Goal: Task Accomplishment & Management: Use online tool/utility

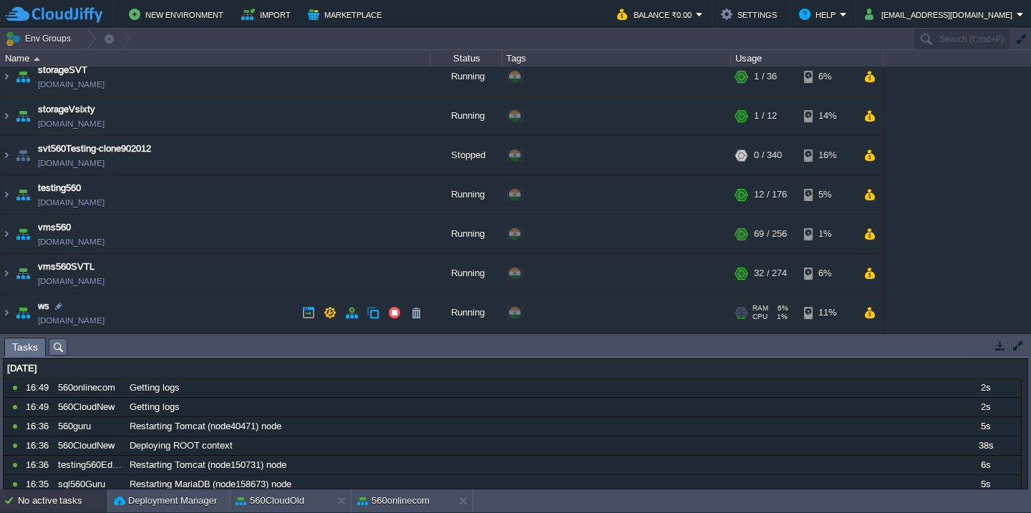
click at [179, 301] on td "ws [DOMAIN_NAME]" at bounding box center [215, 312] width 429 height 39
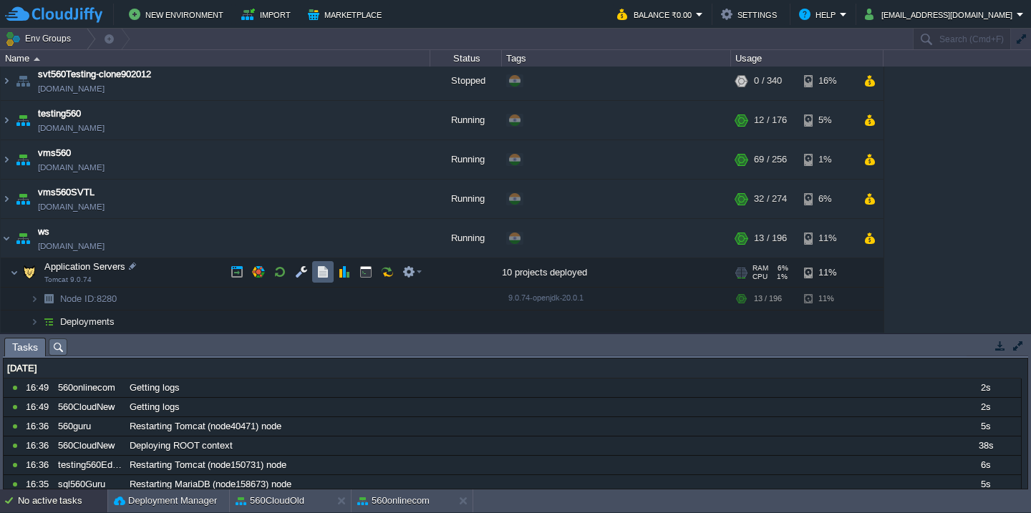
click at [321, 267] on button "button" at bounding box center [322, 272] width 13 height 13
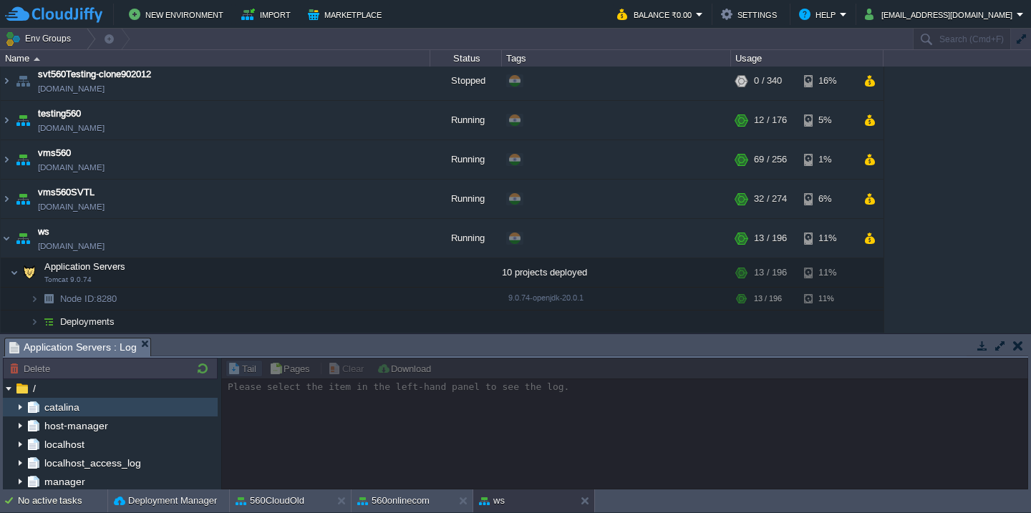
click at [13, 409] on img at bounding box center [8, 404] width 11 height 13
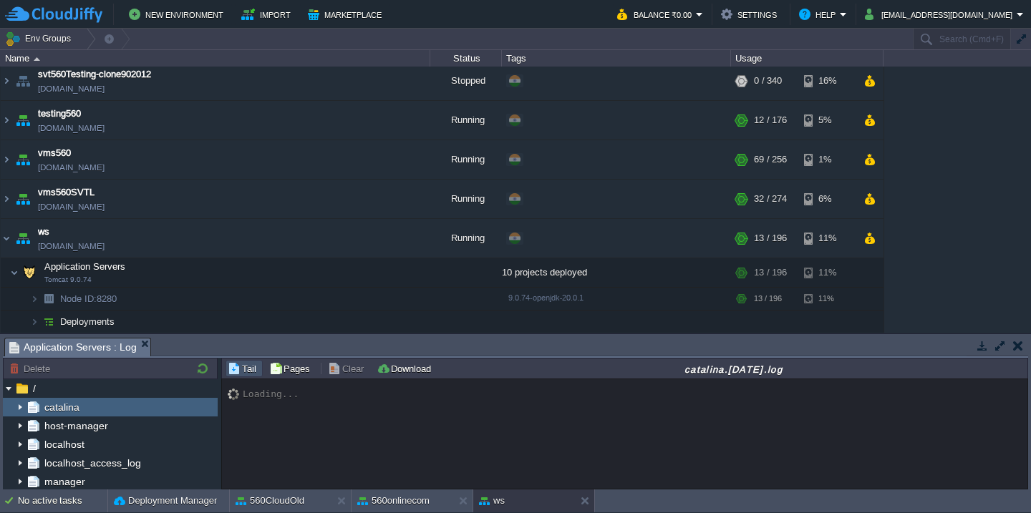
click at [16, 407] on img at bounding box center [19, 407] width 11 height 19
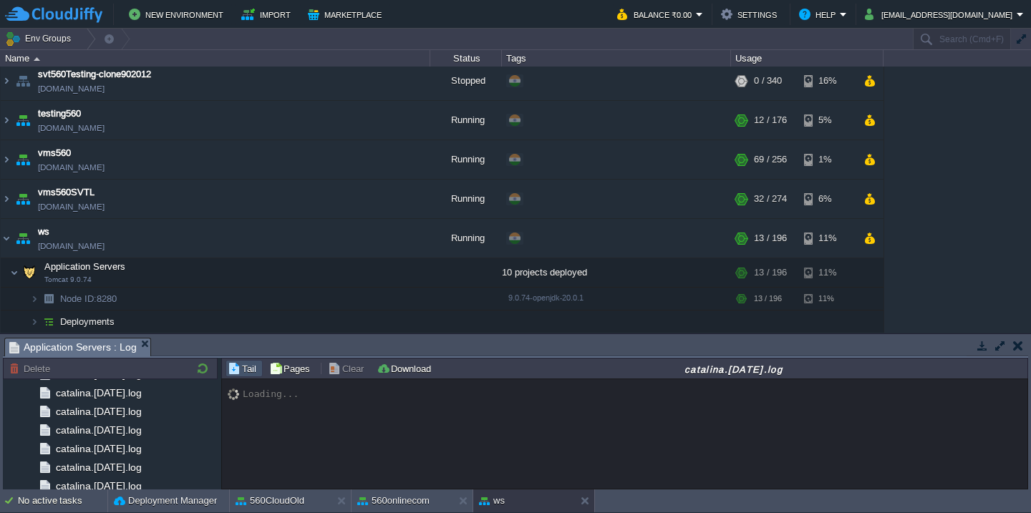
scroll to position [1714, 0]
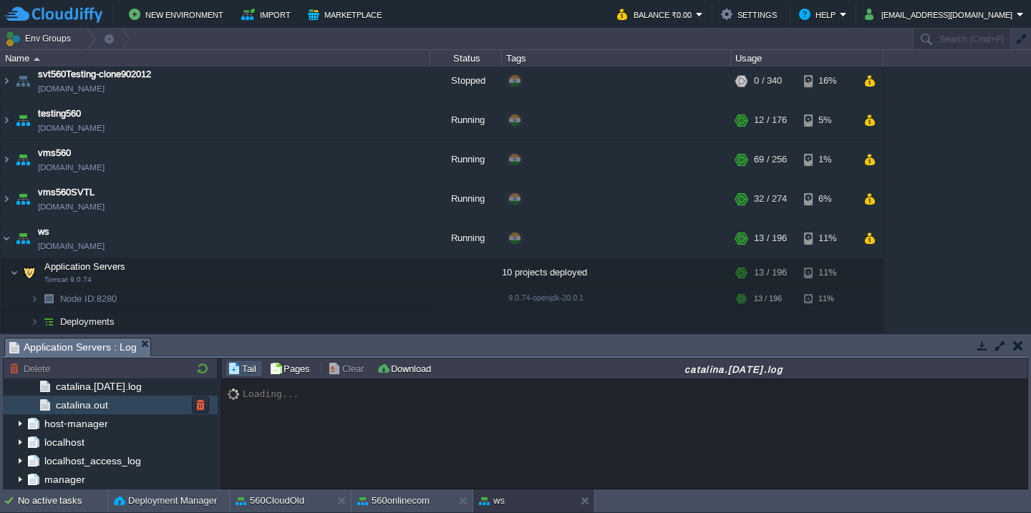
click at [125, 403] on div "catalina.out" at bounding box center [110, 405] width 215 height 19
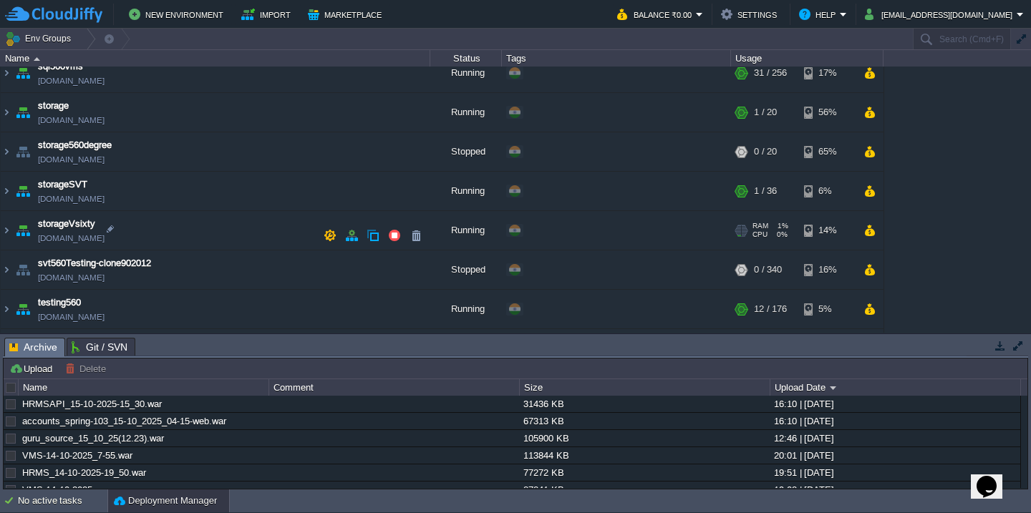
scroll to position [797, 0]
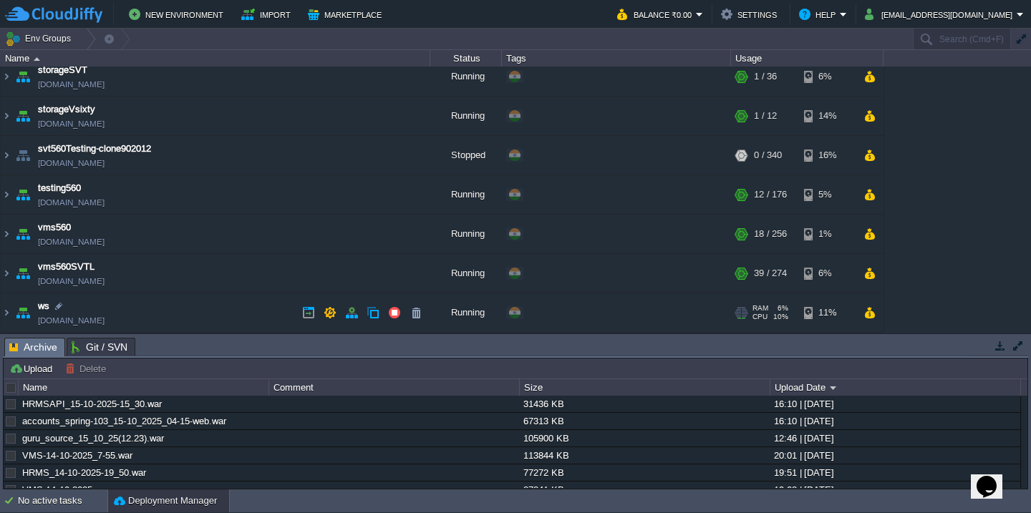
click at [183, 320] on td "ws [DOMAIN_NAME]" at bounding box center [215, 312] width 429 height 39
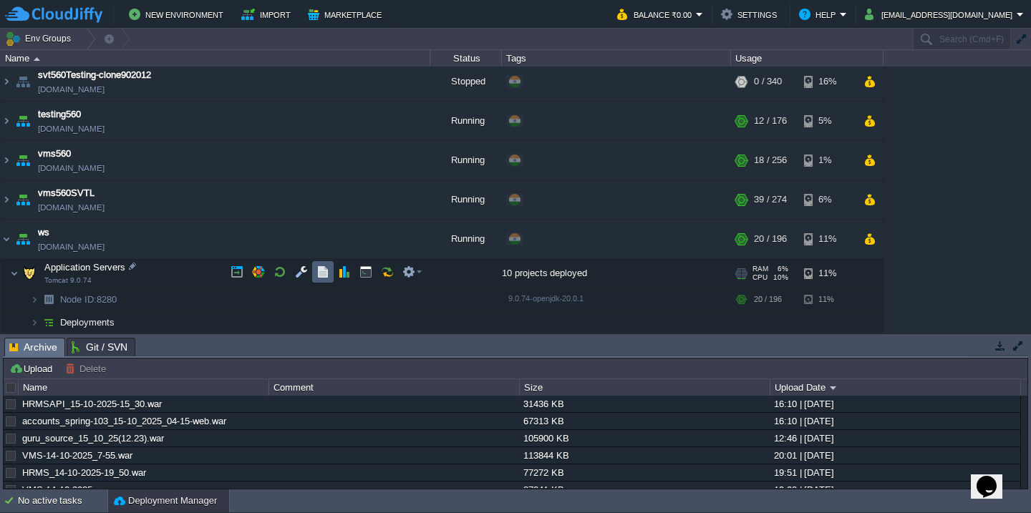
click at [324, 272] on button "button" at bounding box center [322, 272] width 13 height 13
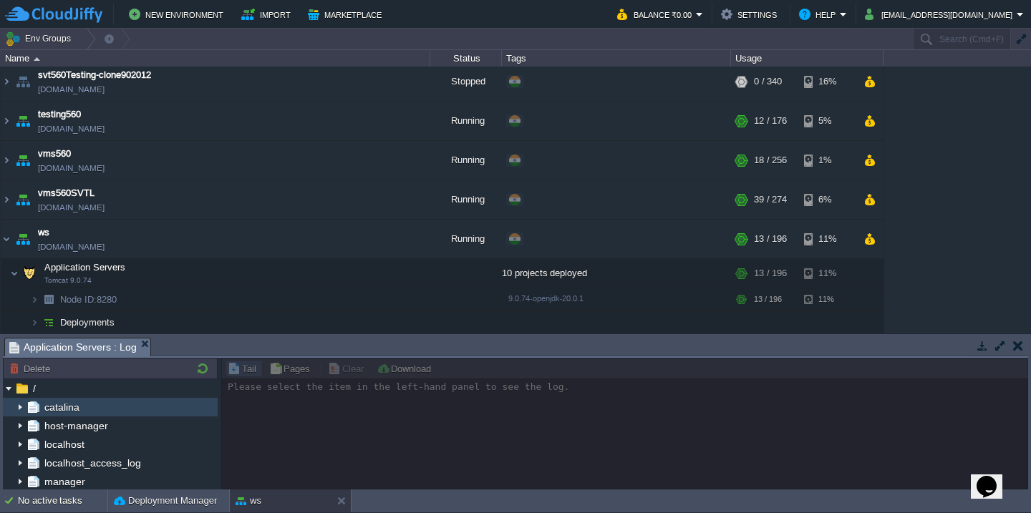
click at [19, 404] on img at bounding box center [19, 407] width 11 height 19
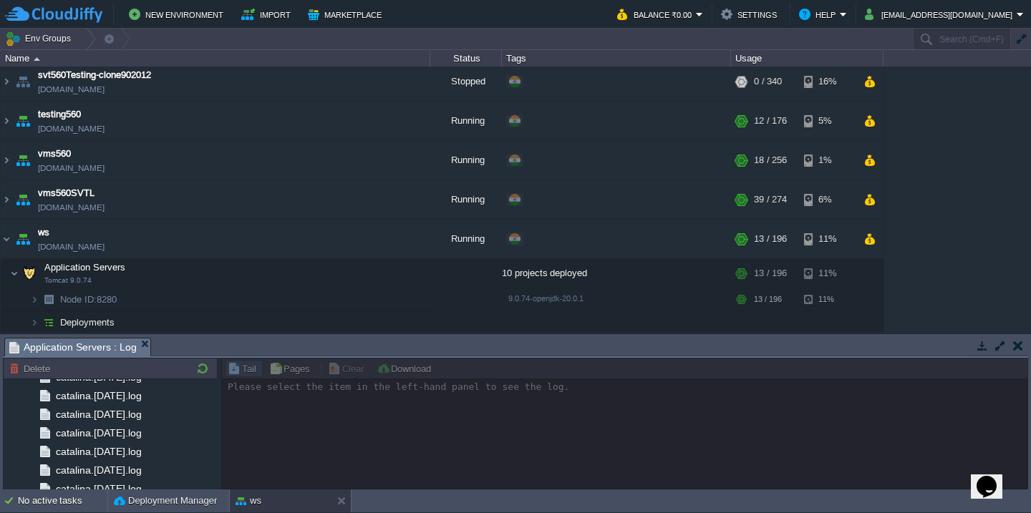
scroll to position [1714, 0]
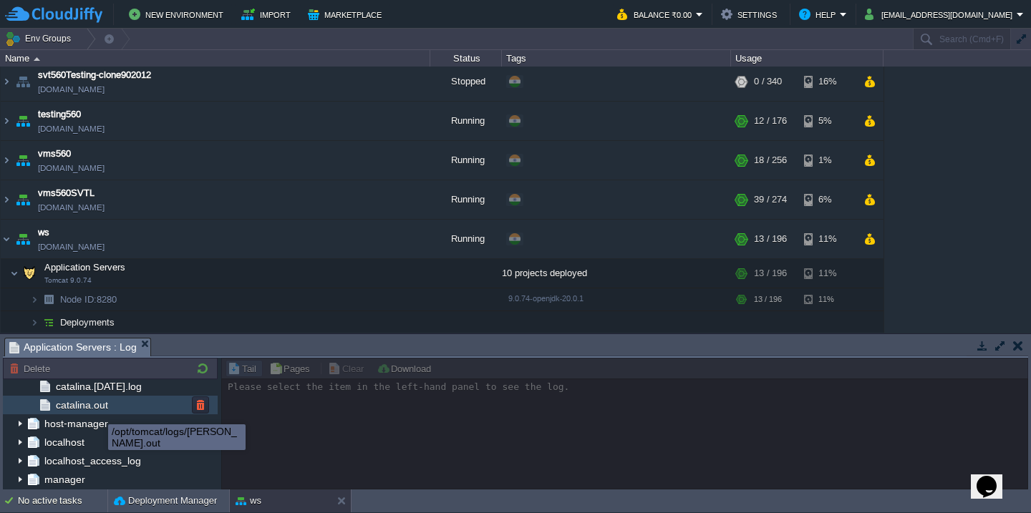
click at [105, 409] on span "catalina.out" at bounding box center [81, 405] width 57 height 13
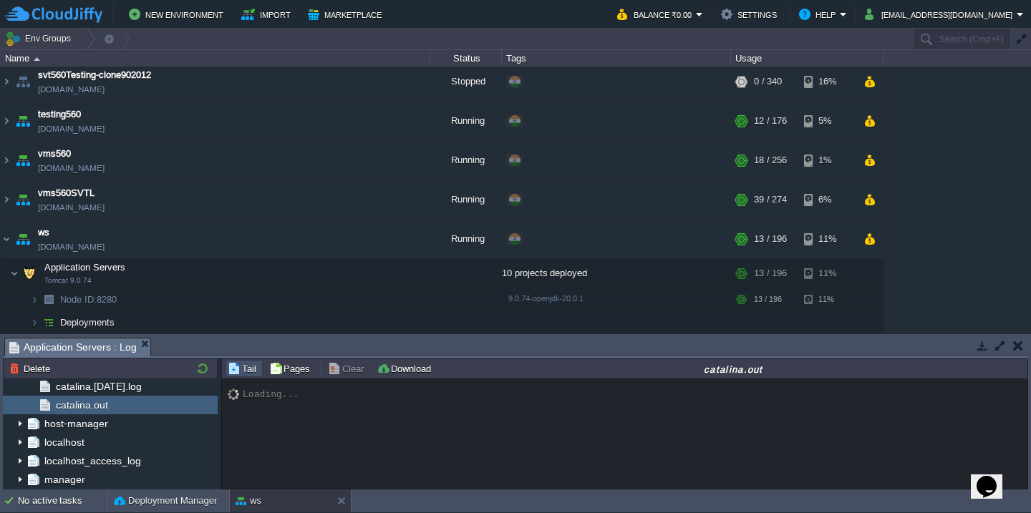
click at [999, 345] on button "button" at bounding box center [1000, 345] width 13 height 13
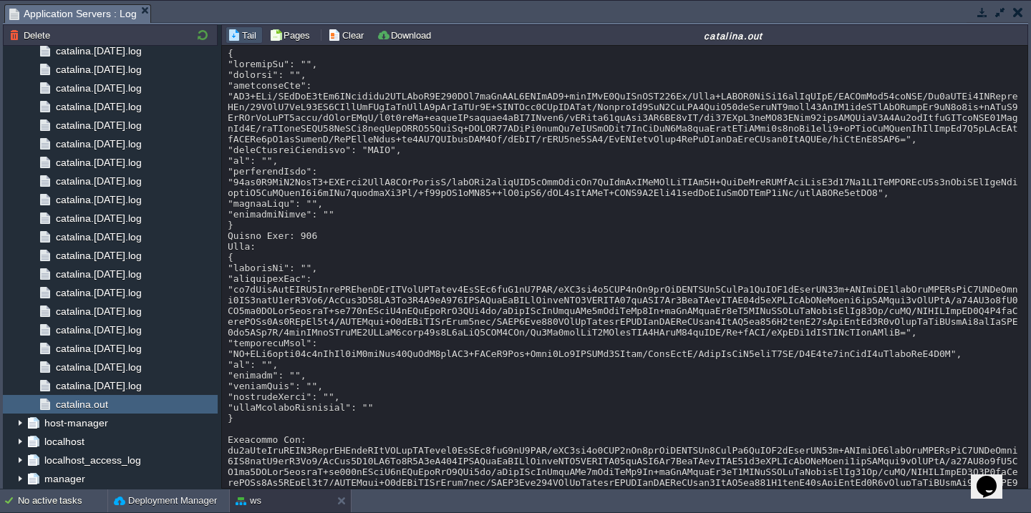
scroll to position [15031, 0]
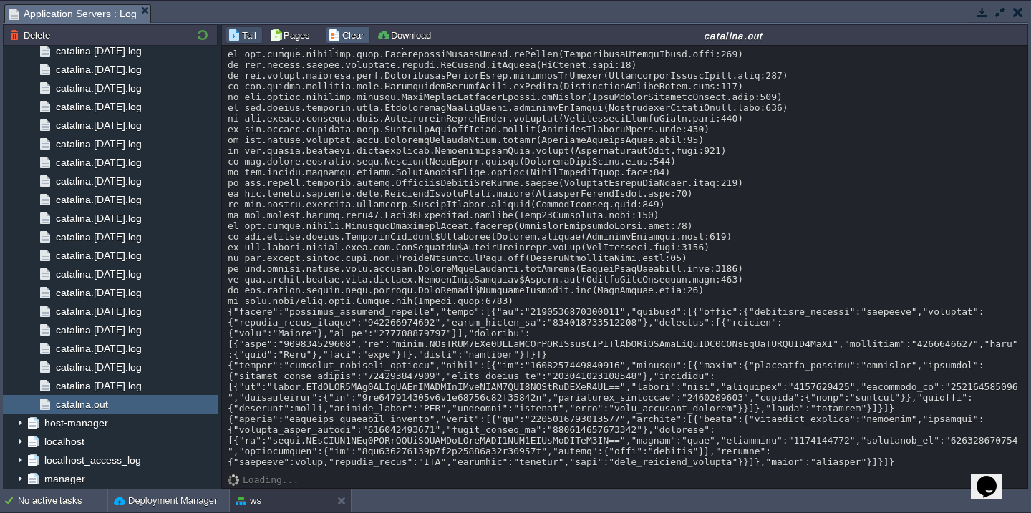
click at [338, 34] on button "Clear" at bounding box center [348, 35] width 40 height 13
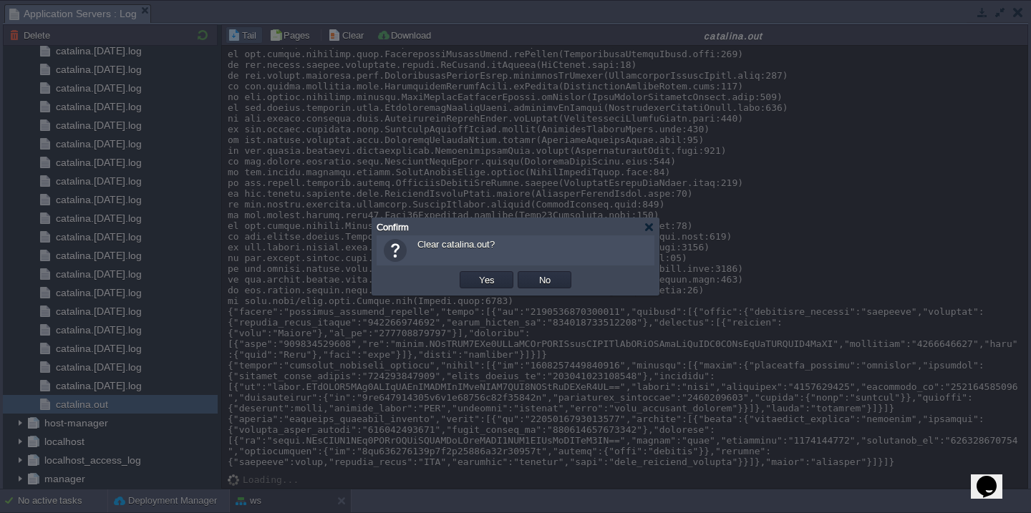
click at [475, 273] on button "Yes" at bounding box center [487, 279] width 24 height 13
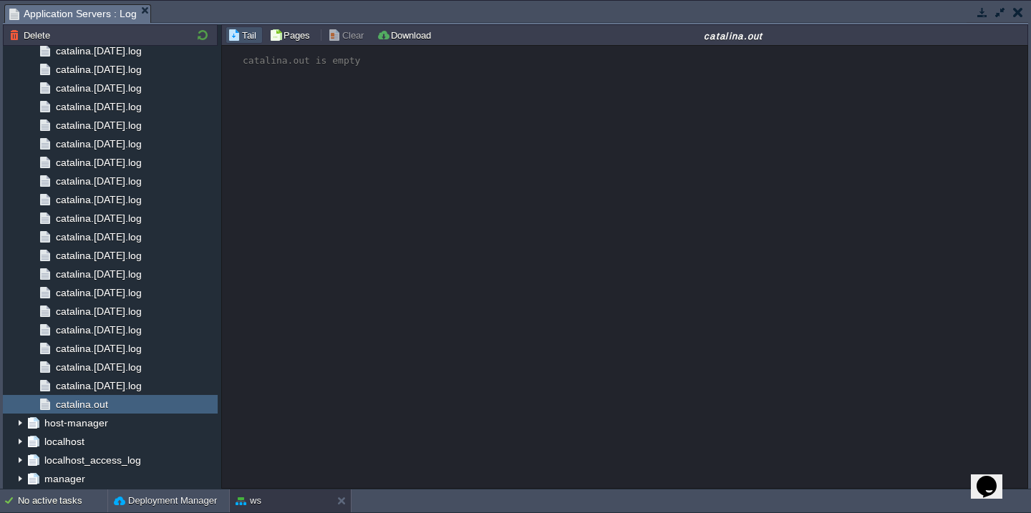
scroll to position [0, 0]
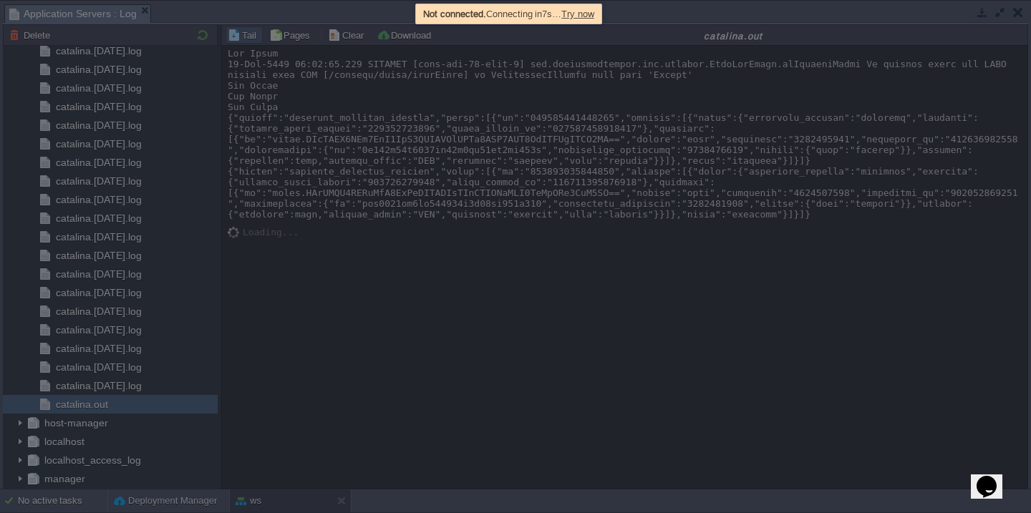
click at [431, 175] on div at bounding box center [515, 256] width 1031 height 513
click at [587, 9] on span "Try now" at bounding box center [577, 14] width 33 height 11
click at [587, 9] on span "Try now" at bounding box center [582, 14] width 33 height 11
click at [594, 14] on span "Try now" at bounding box center [577, 14] width 33 height 11
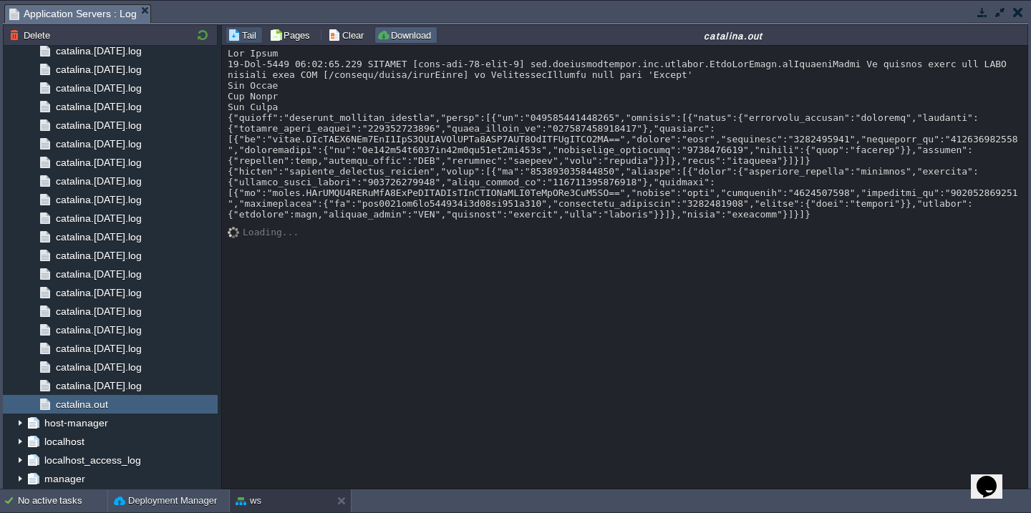
click at [397, 37] on button "Download" at bounding box center [406, 35] width 59 height 13
click at [349, 38] on button "Clear" at bounding box center [348, 35] width 40 height 13
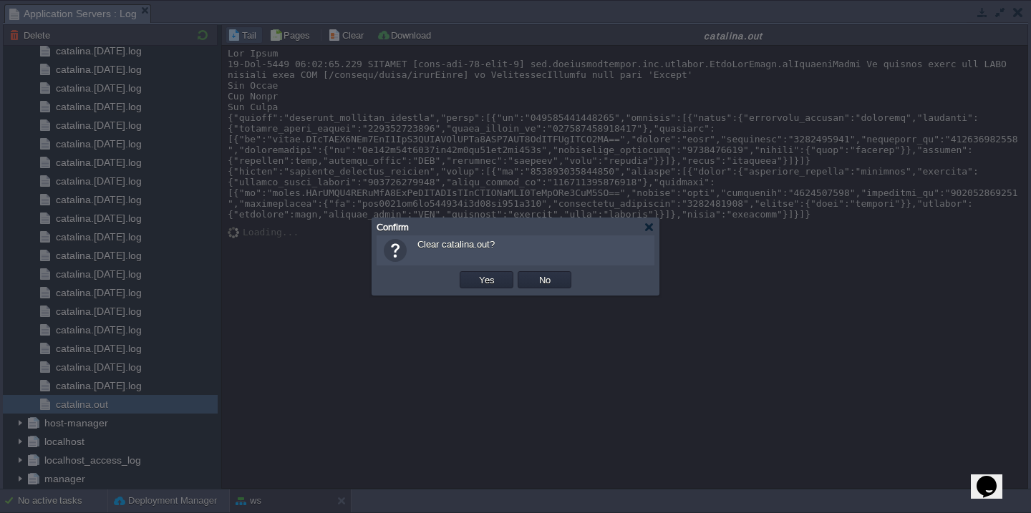
click at [475, 273] on button "Yes" at bounding box center [487, 279] width 24 height 13
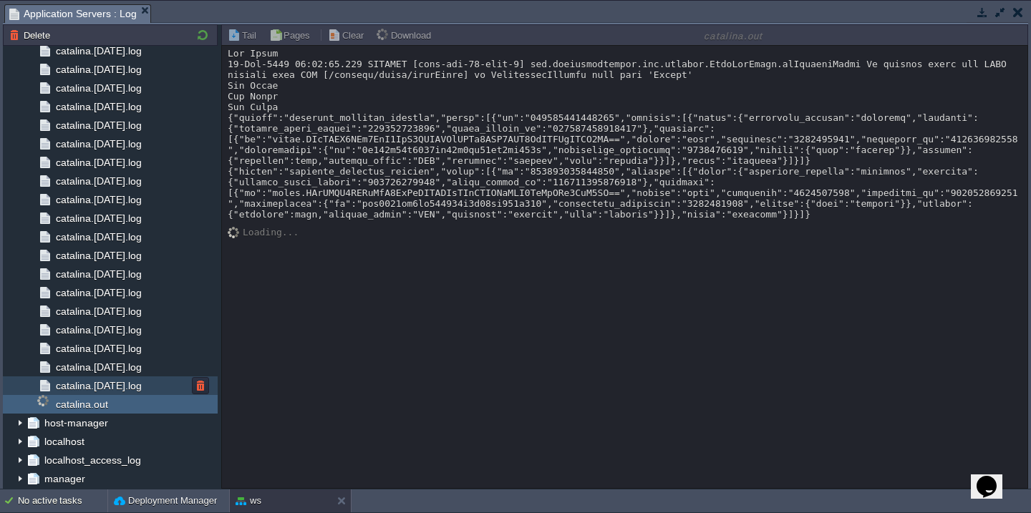
click at [142, 395] on div "catalina.[DATE].log" at bounding box center [110, 386] width 215 height 19
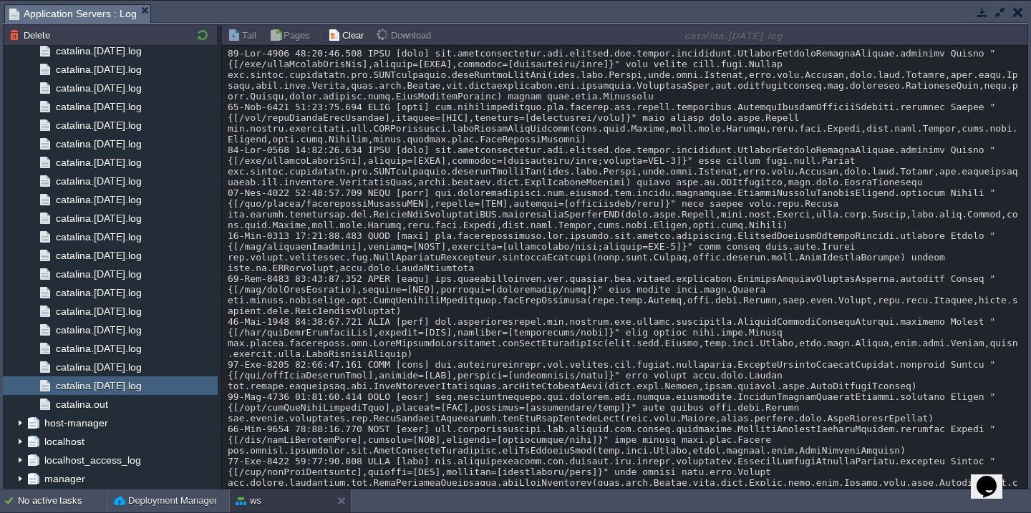
scroll to position [33231, 0]
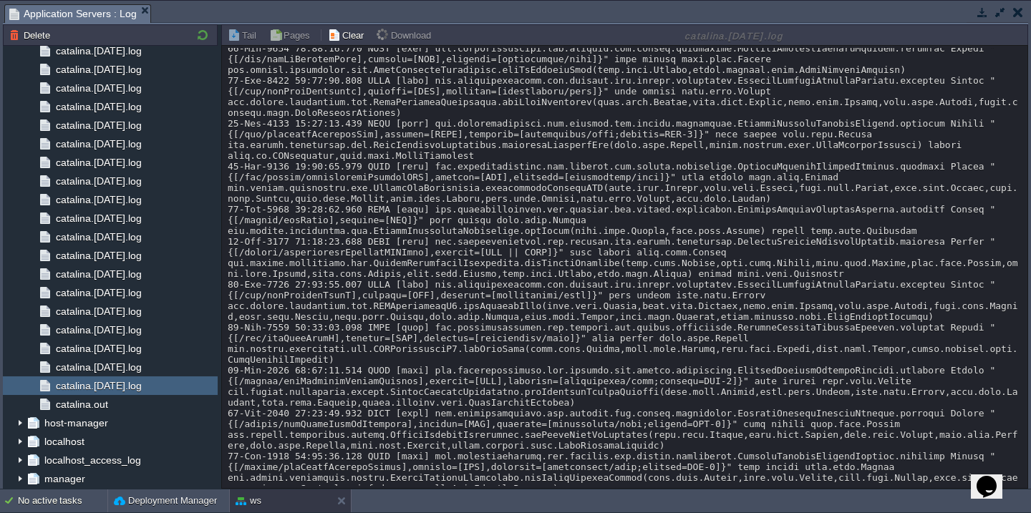
scroll to position [0, 0]
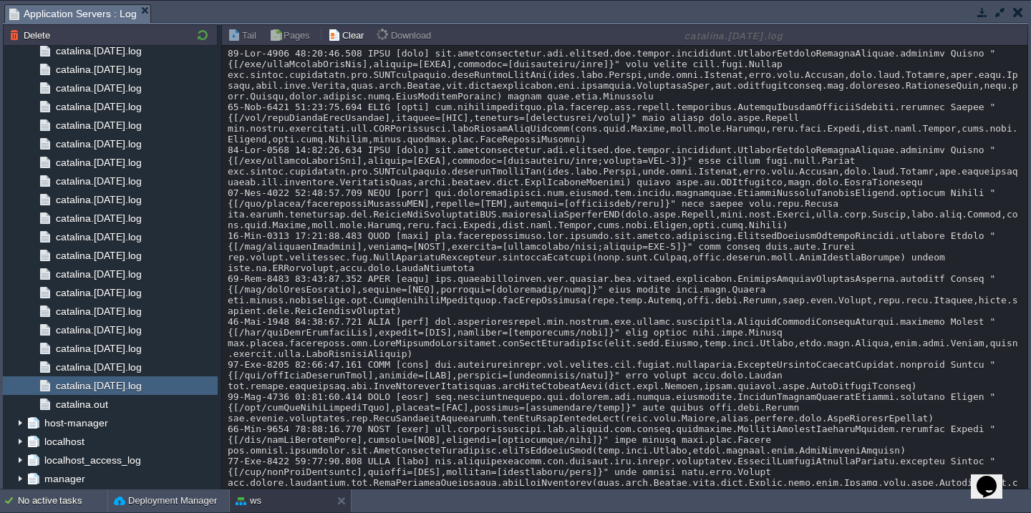
click at [139, 360] on div "catalina.[DATE].log" at bounding box center [110, 367] width 215 height 19
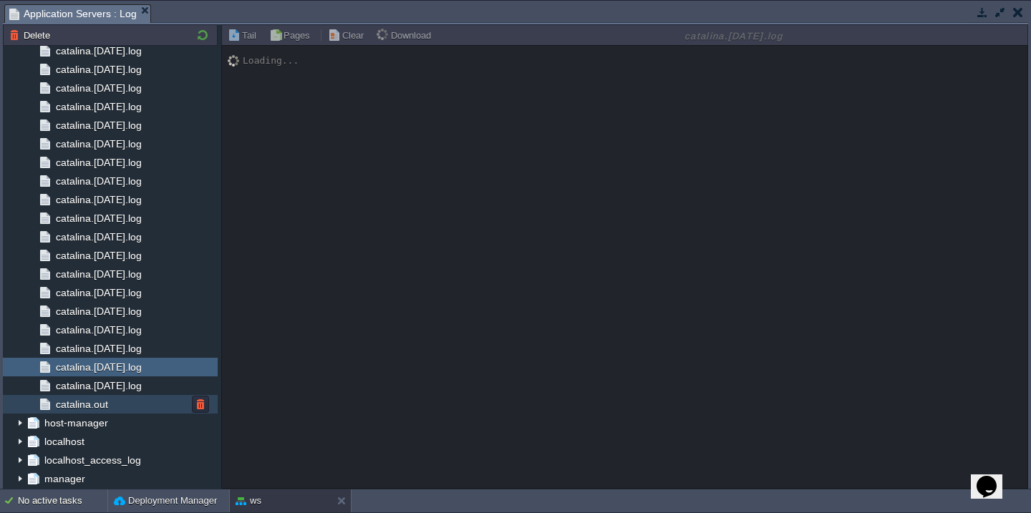
click at [117, 413] on div "catalina.out" at bounding box center [110, 404] width 215 height 19
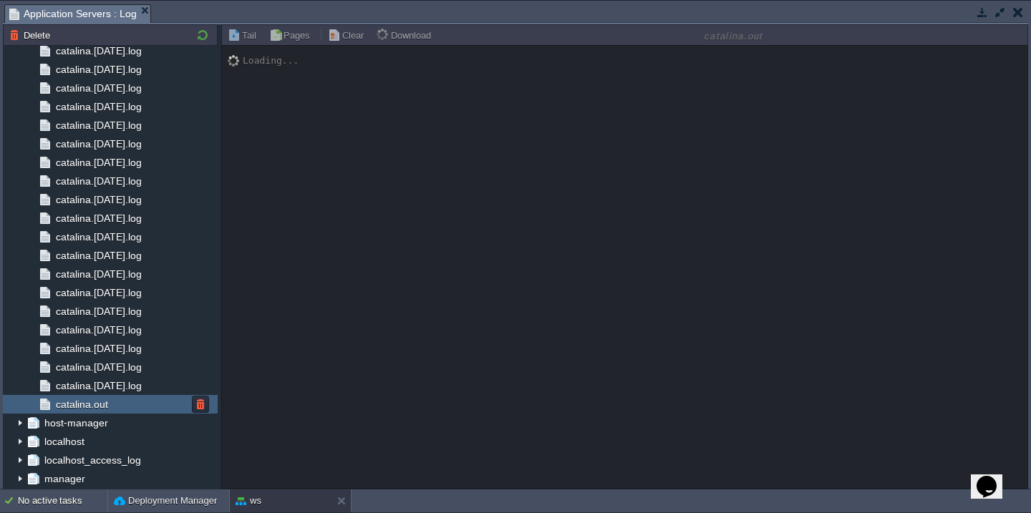
click at [133, 410] on div "catalina.out" at bounding box center [110, 404] width 215 height 19
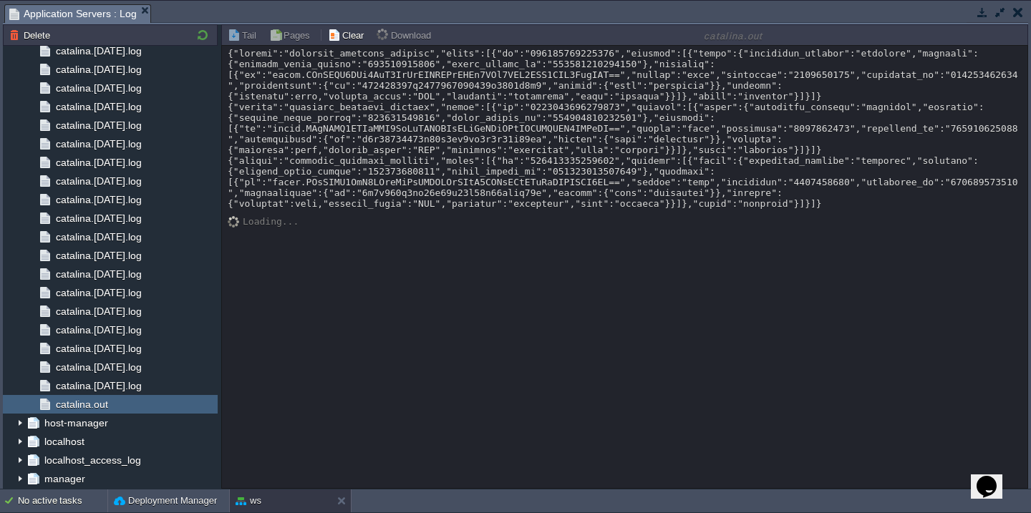
click at [417, 216] on div "Loading..." at bounding box center [625, 212] width 794 height 7
click at [432, 205] on div at bounding box center [625, 128] width 794 height 161
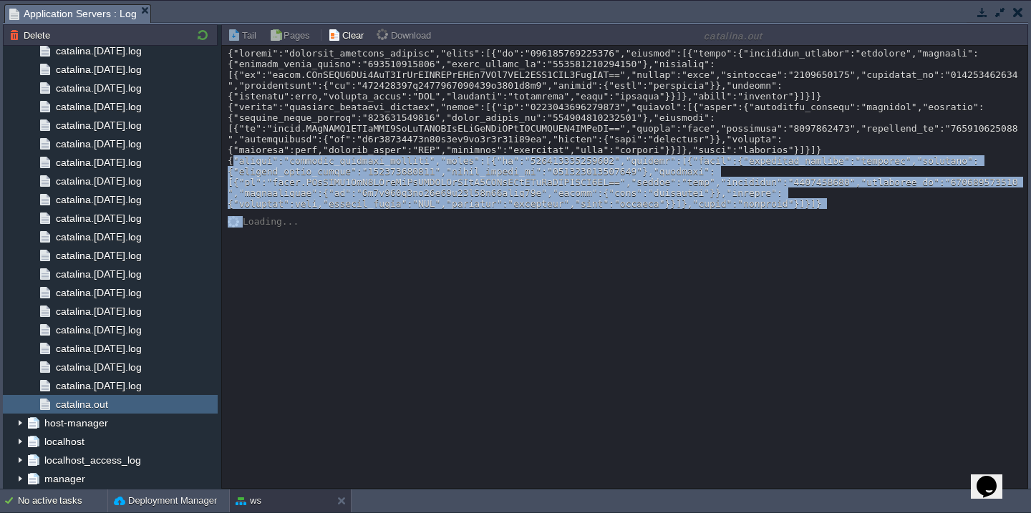
copy div "{"object":"whatsapp_business_account","entry":[{"id":"338423656023535","changes…"
click at [351, 32] on button "Clear" at bounding box center [348, 35] width 40 height 13
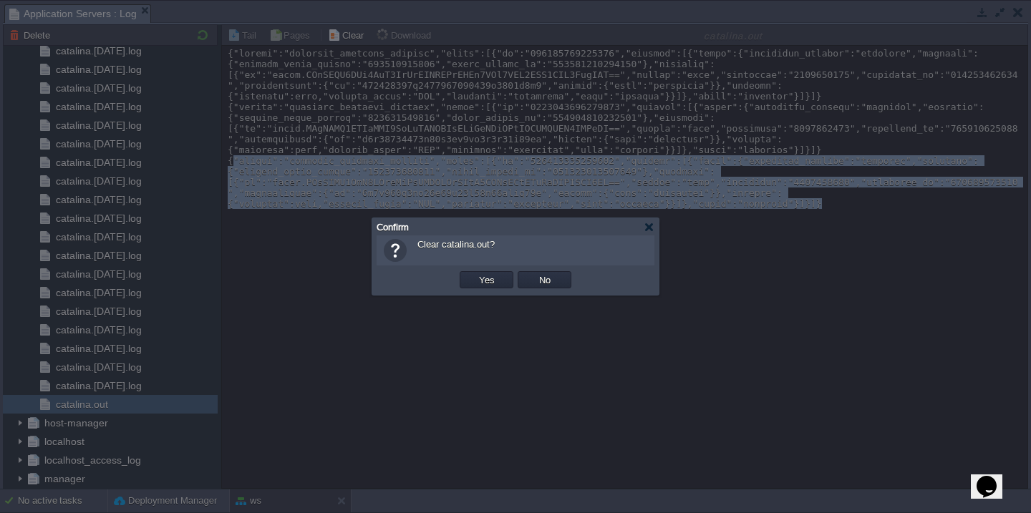
click at [475, 273] on button "Yes" at bounding box center [487, 279] width 24 height 13
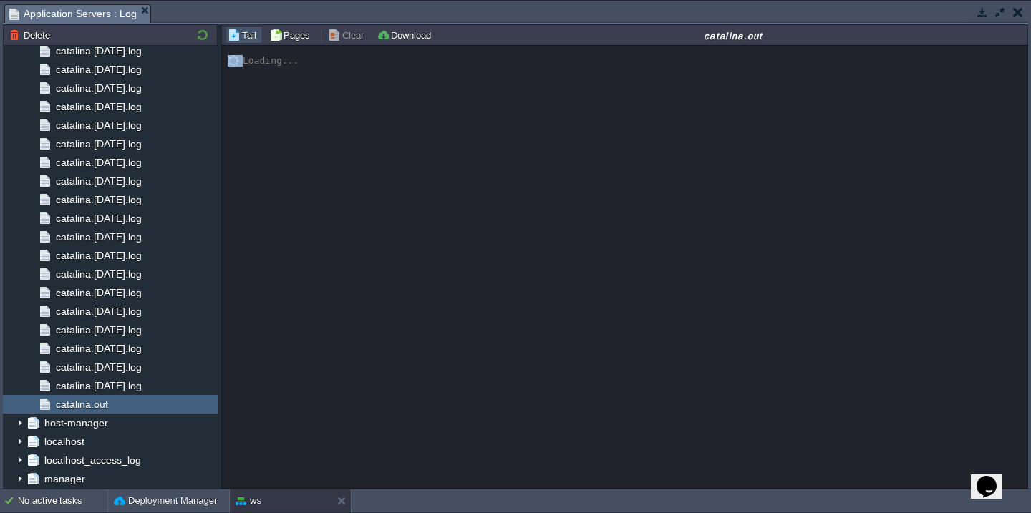
click at [1001, 12] on button "button" at bounding box center [1000, 12] width 13 height 13
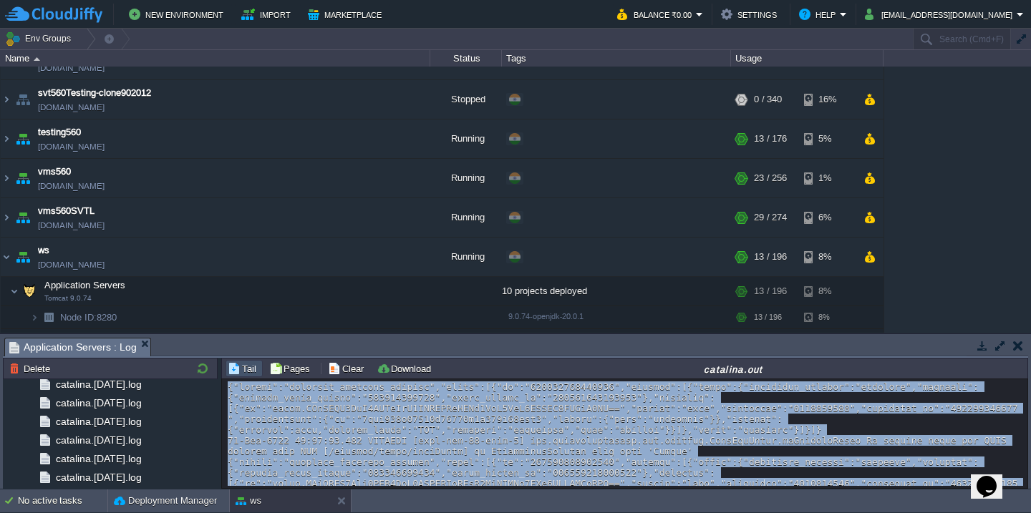
scroll to position [429, 0]
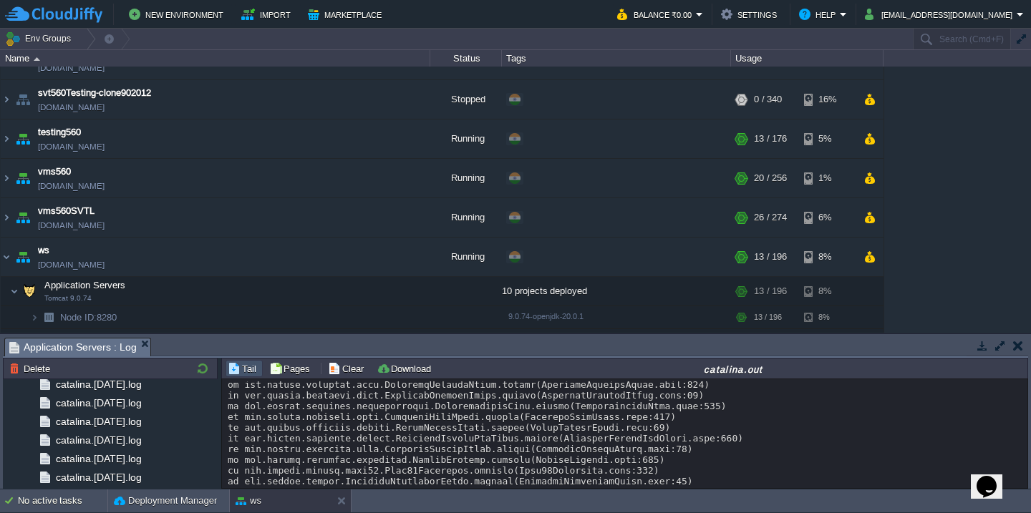
scroll to position [1428, 0]
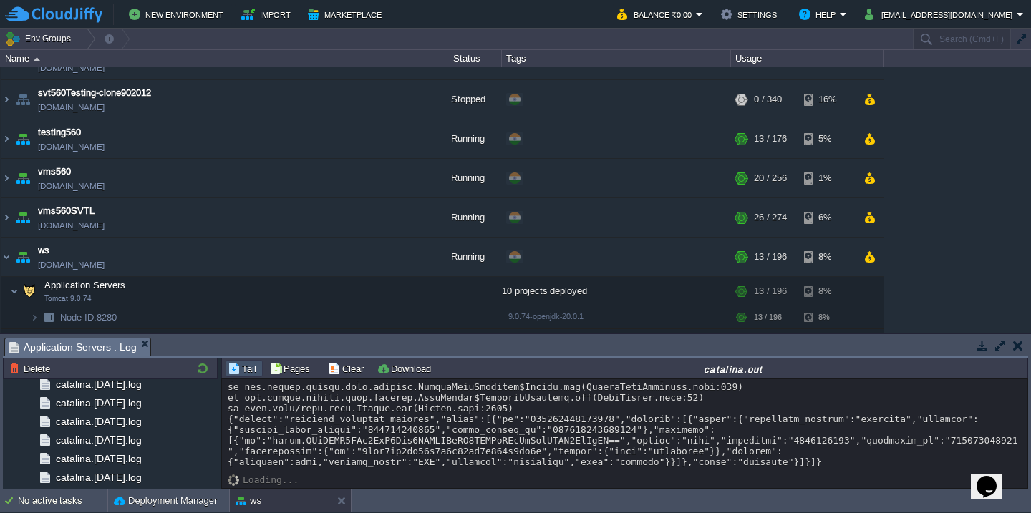
click at [994, 342] on button "button" at bounding box center [1000, 345] width 13 height 13
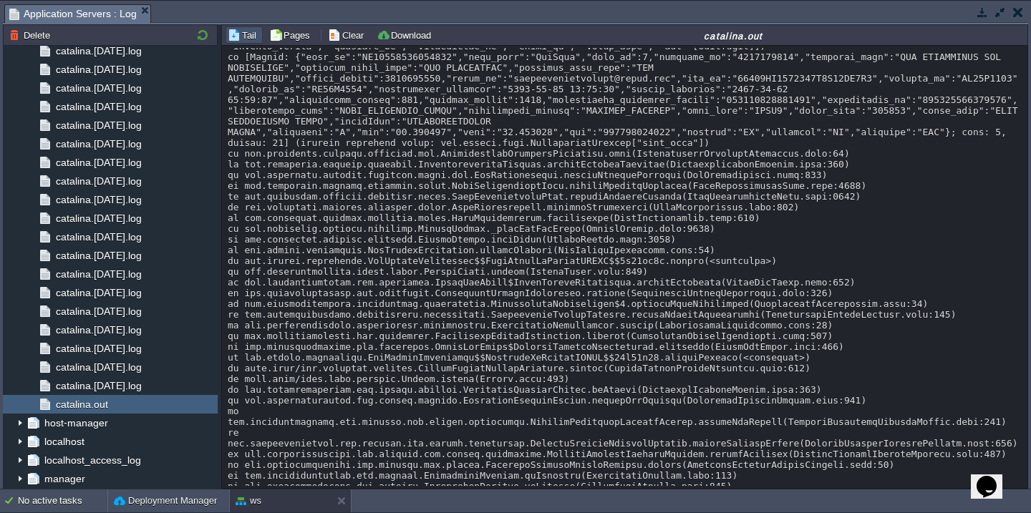
scroll to position [543, 0]
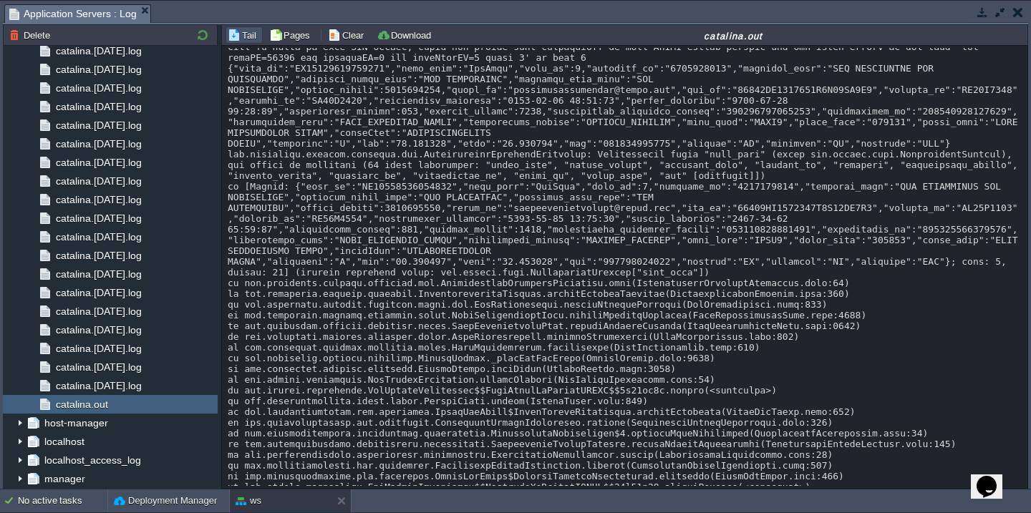
click at [809, 273] on div at bounding box center [625, 251] width 794 height 1492
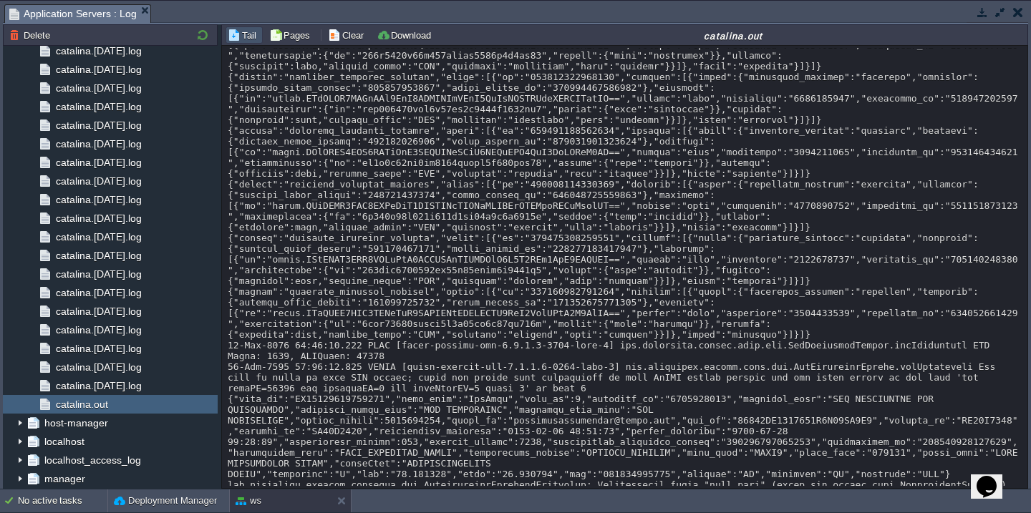
scroll to position [0, 0]
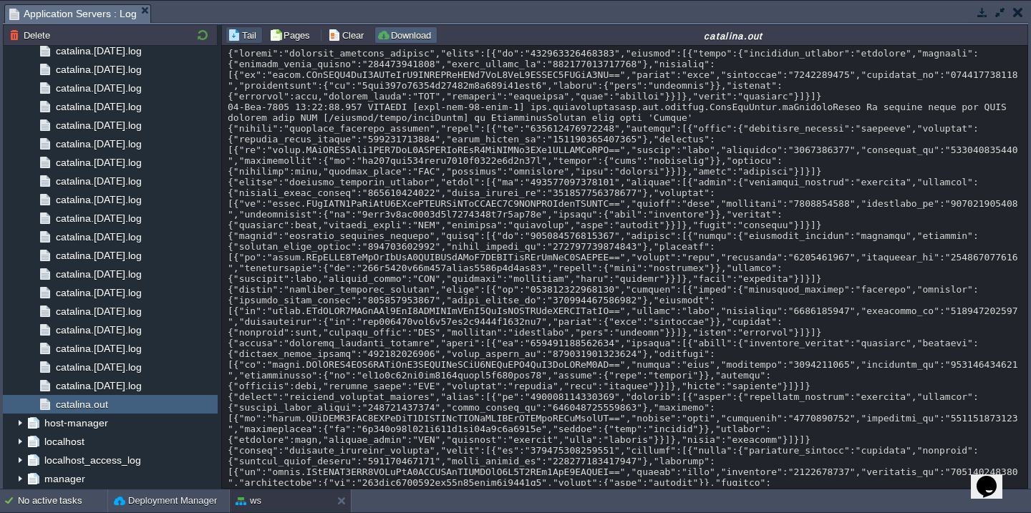
click at [402, 29] on button "Download" at bounding box center [406, 35] width 59 height 13
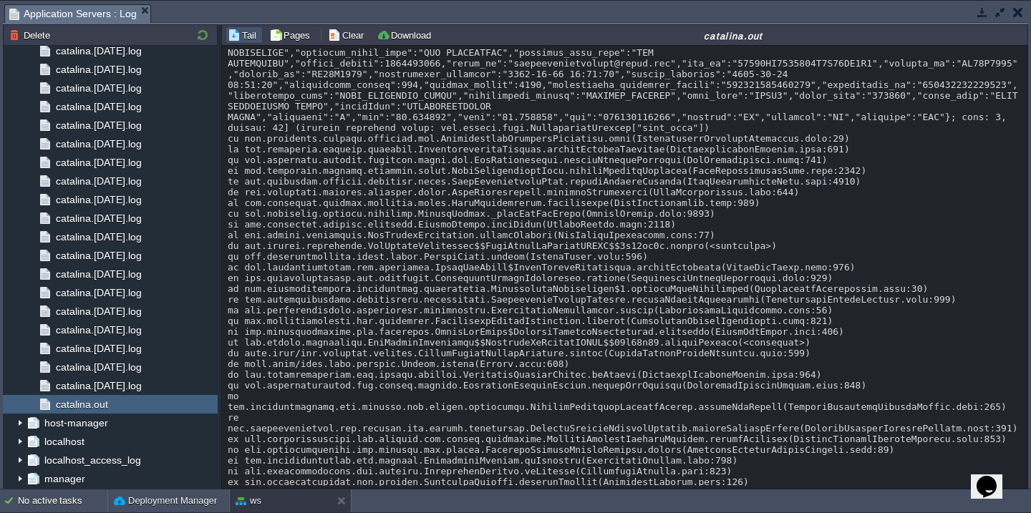
scroll to position [687, 0]
click at [379, 36] on button "Download" at bounding box center [406, 35] width 59 height 13
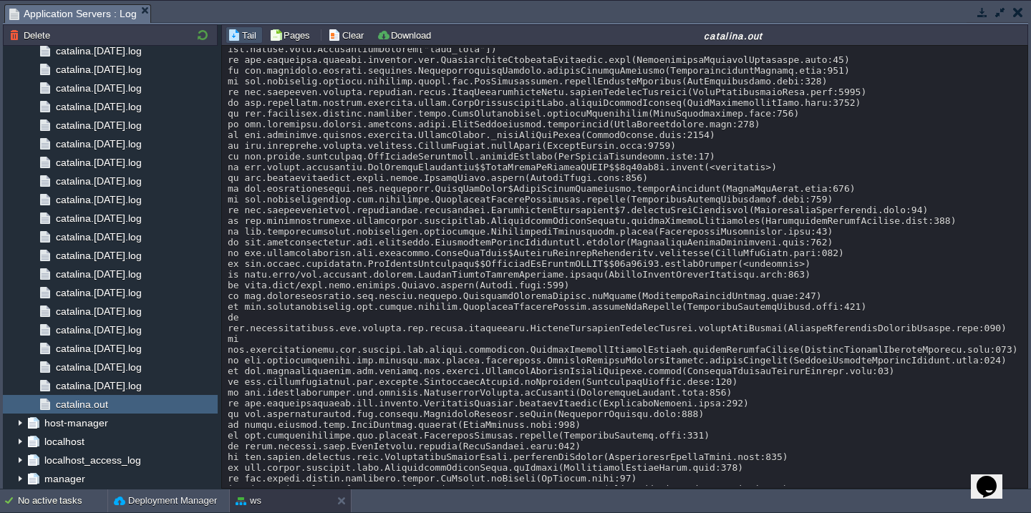
scroll to position [4388, 0]
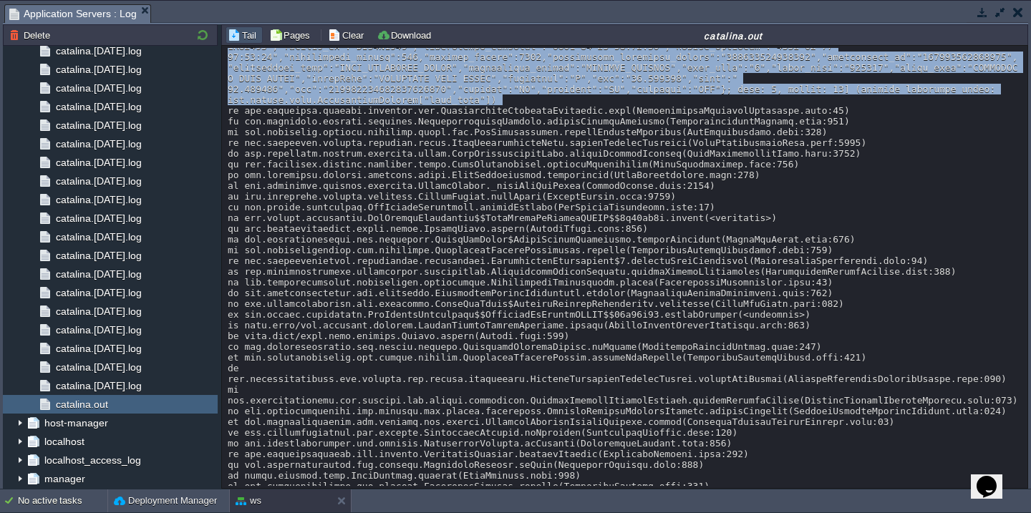
scroll to position [4526, 0]
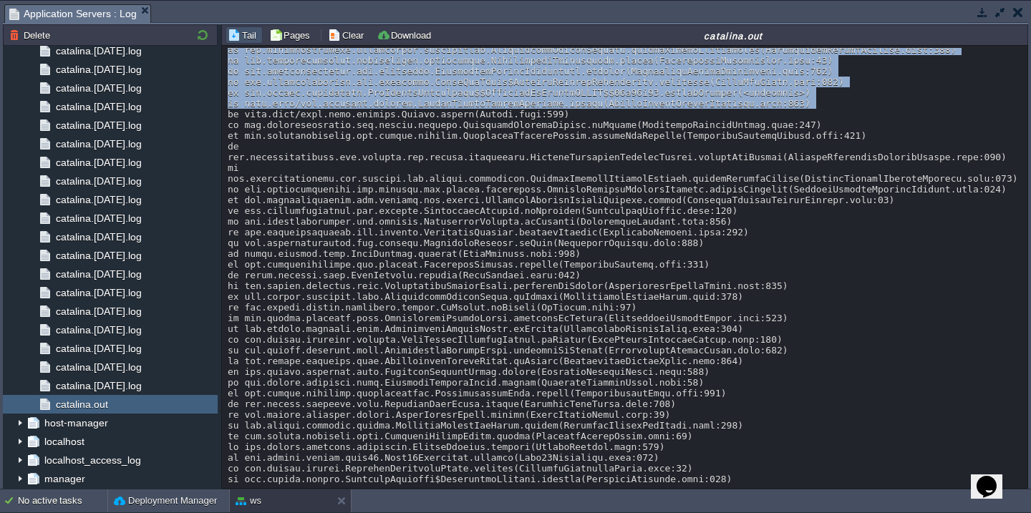
scroll to position [4734, 0]
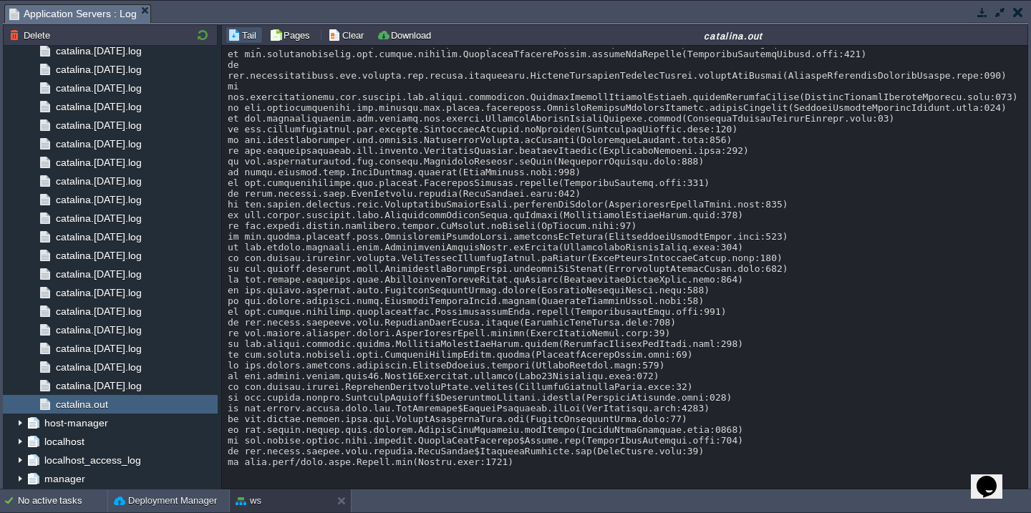
copy div "at [Source: {"push_id":"KA17605371299569","bank_name":"LivQuik","bank_id":2,"cu…"
